Goal: Task Accomplishment & Management: Use online tool/utility

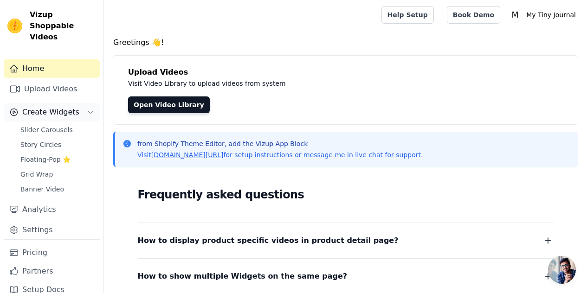
click at [42, 107] on span "Create Widgets" at bounding box center [50, 112] width 57 height 11
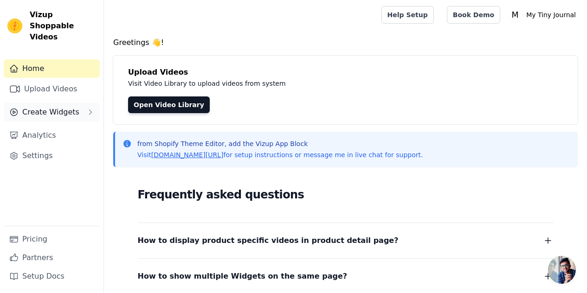
click at [39, 107] on span "Create Widgets" at bounding box center [50, 112] width 57 height 11
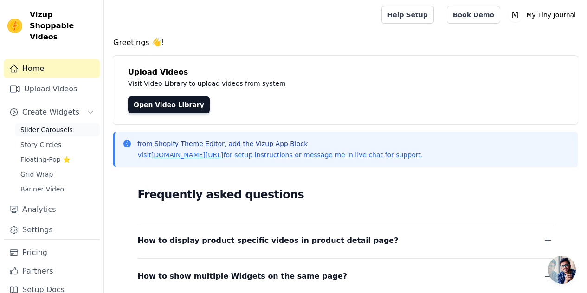
click at [45, 125] on span "Slider Carousels" at bounding box center [46, 129] width 52 height 9
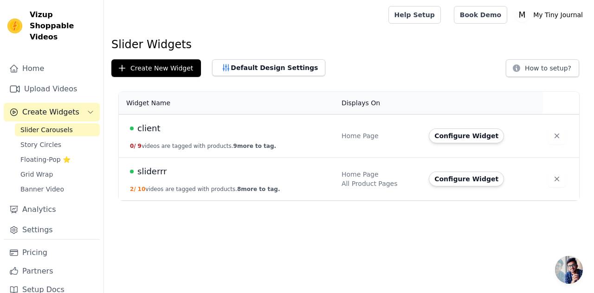
click at [150, 129] on span "client" at bounding box center [148, 128] width 23 height 13
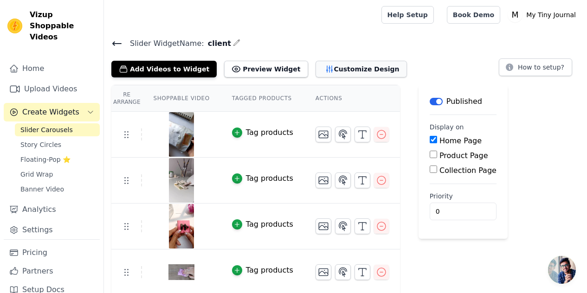
click at [324, 73] on button "Customize Design" at bounding box center [361, 69] width 91 height 17
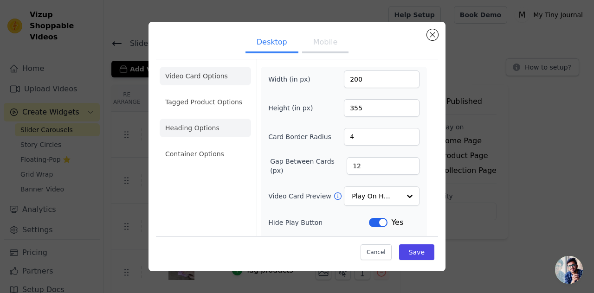
click at [201, 136] on li "Heading Options" at bounding box center [205, 128] width 91 height 19
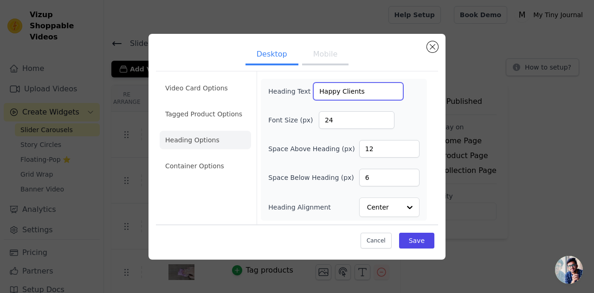
click at [352, 91] on input "Happy Clients" at bounding box center [358, 92] width 90 height 18
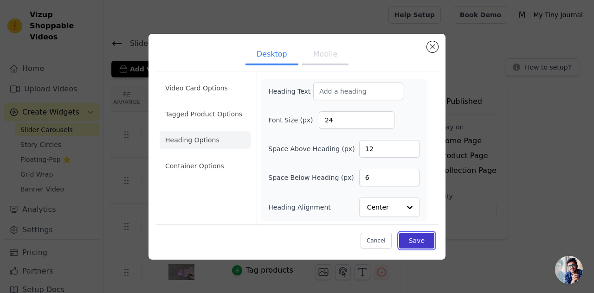
click at [424, 241] on button "Save" at bounding box center [416, 241] width 35 height 16
